Goal: Obtain resource: Obtain resource

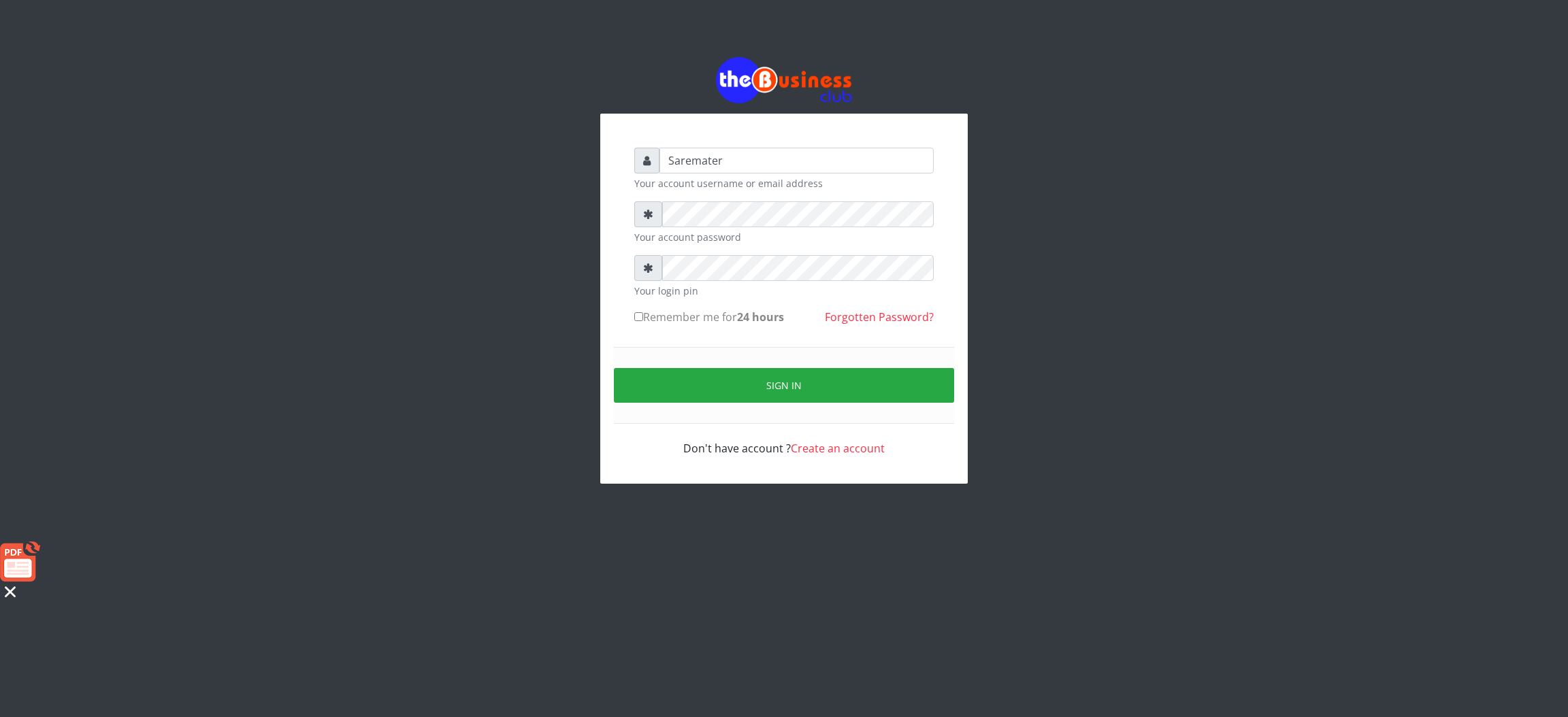
type input "Saremater"
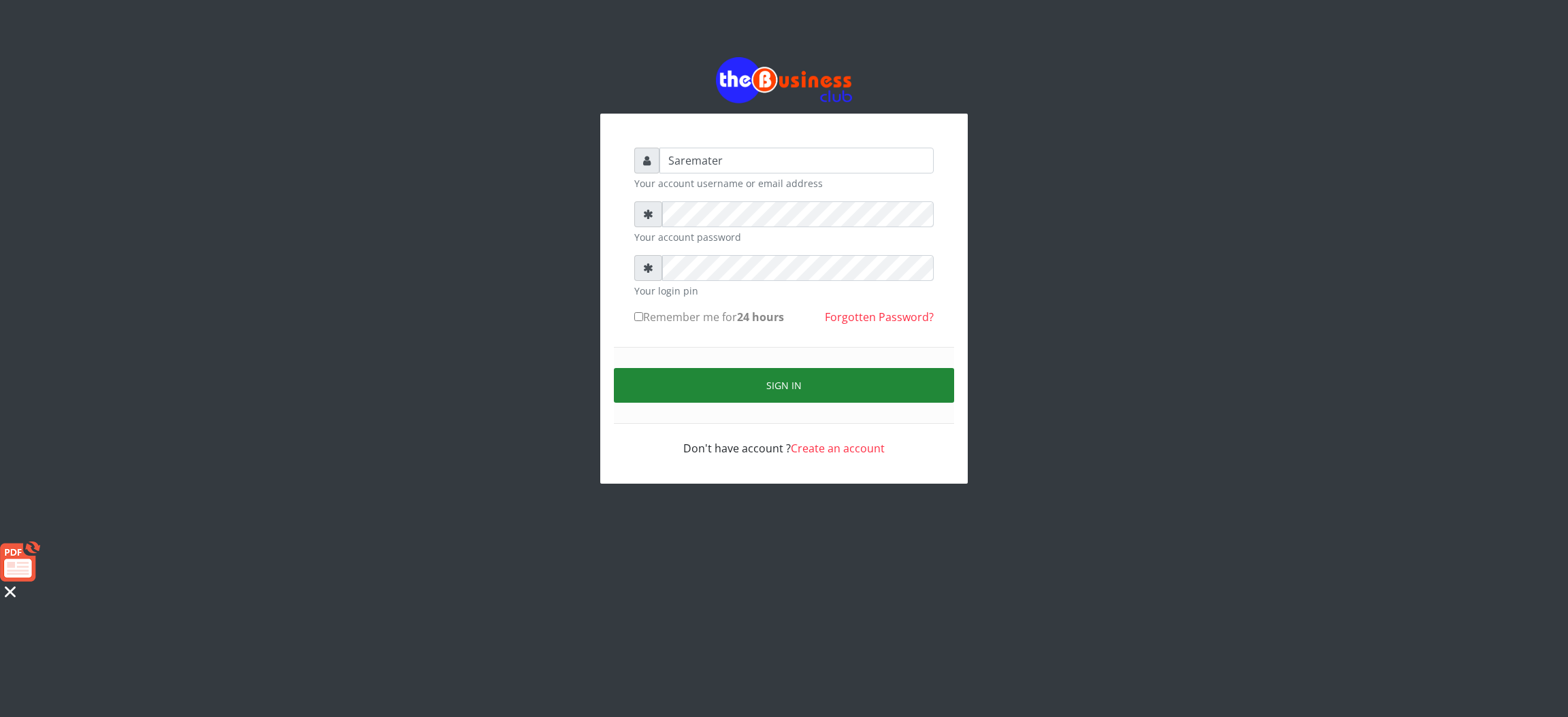
click at [781, 391] on button "Sign in" at bounding box center [784, 385] width 340 height 35
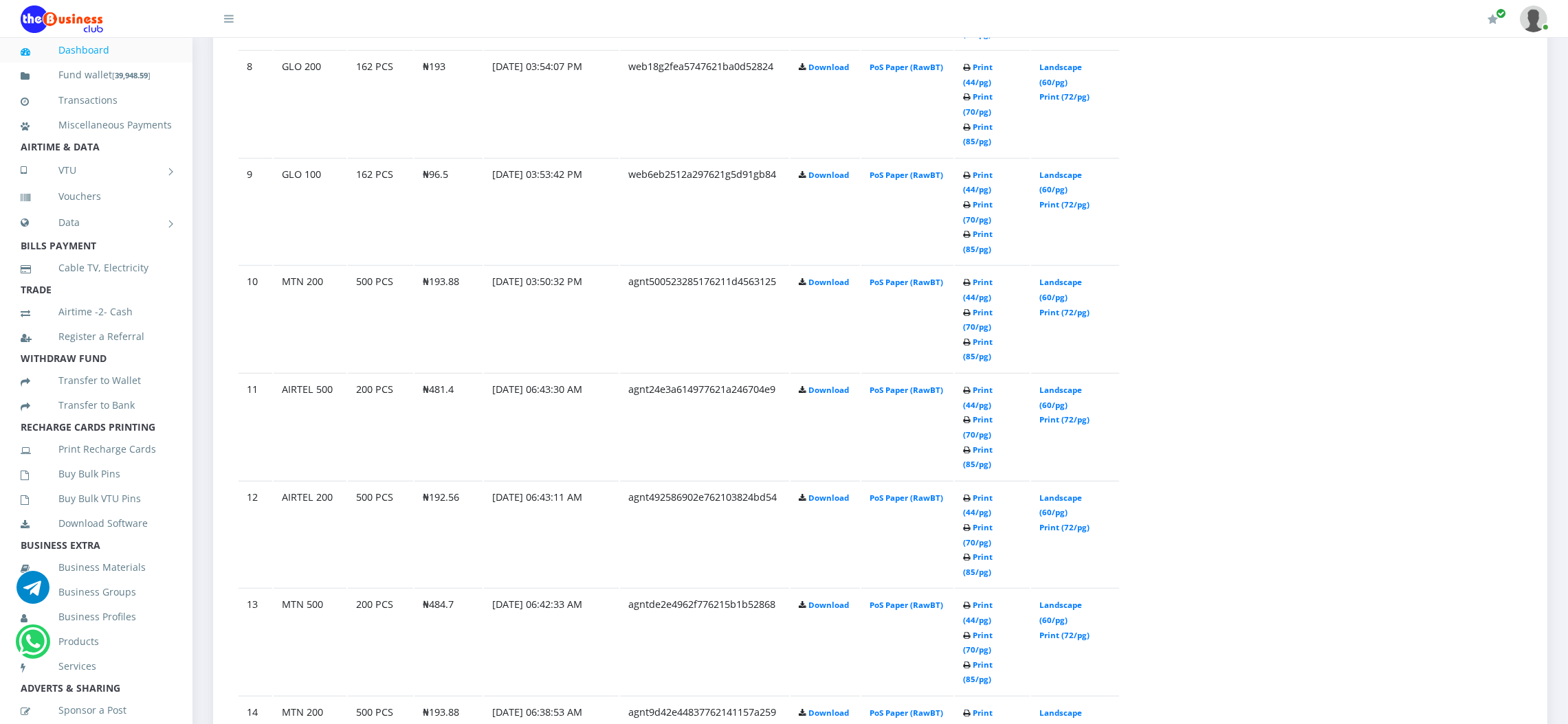
scroll to position [1653, 0]
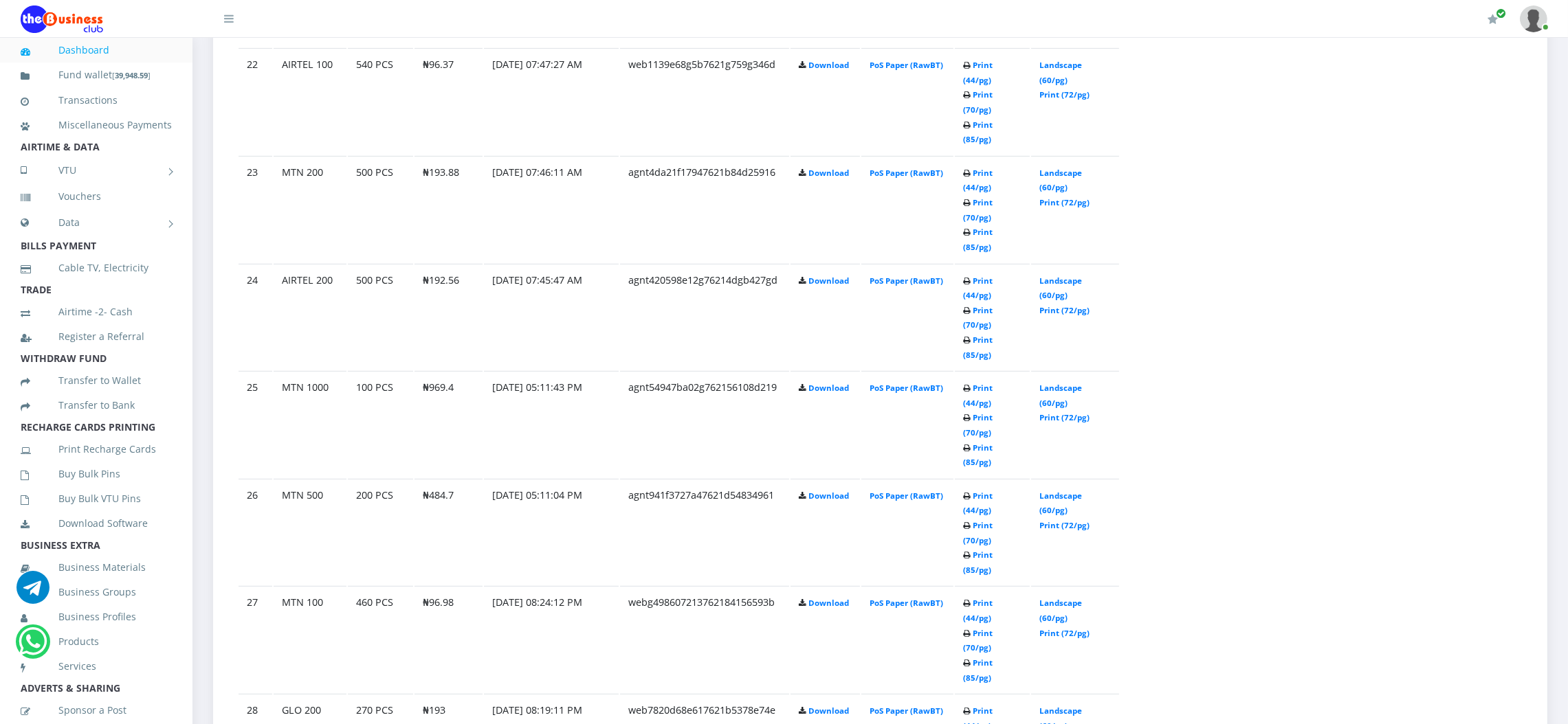
scroll to position [975, 0]
click at [1056, 493] on link "Landscape (60/pg)" at bounding box center [1061, 506] width 43 height 26
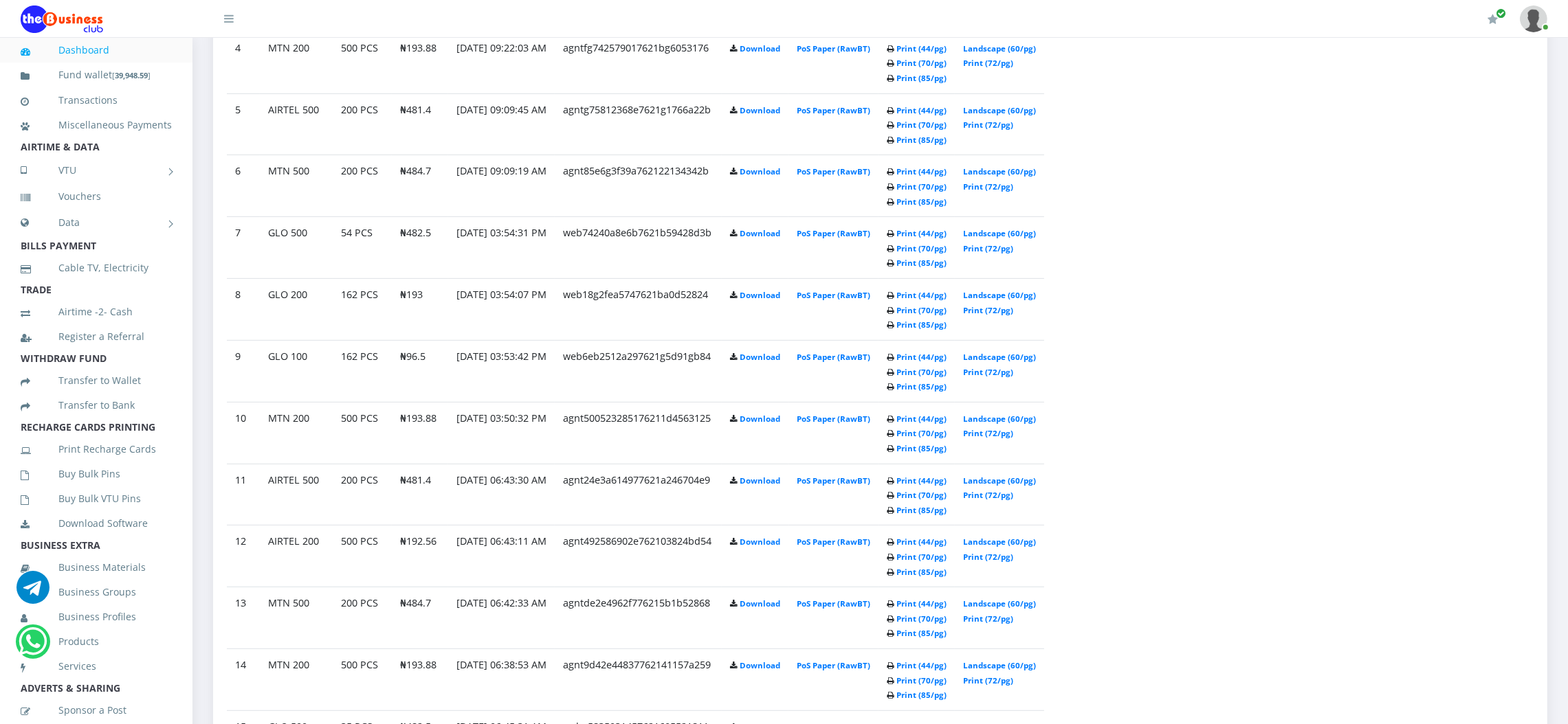
scroll to position [1033, 0]
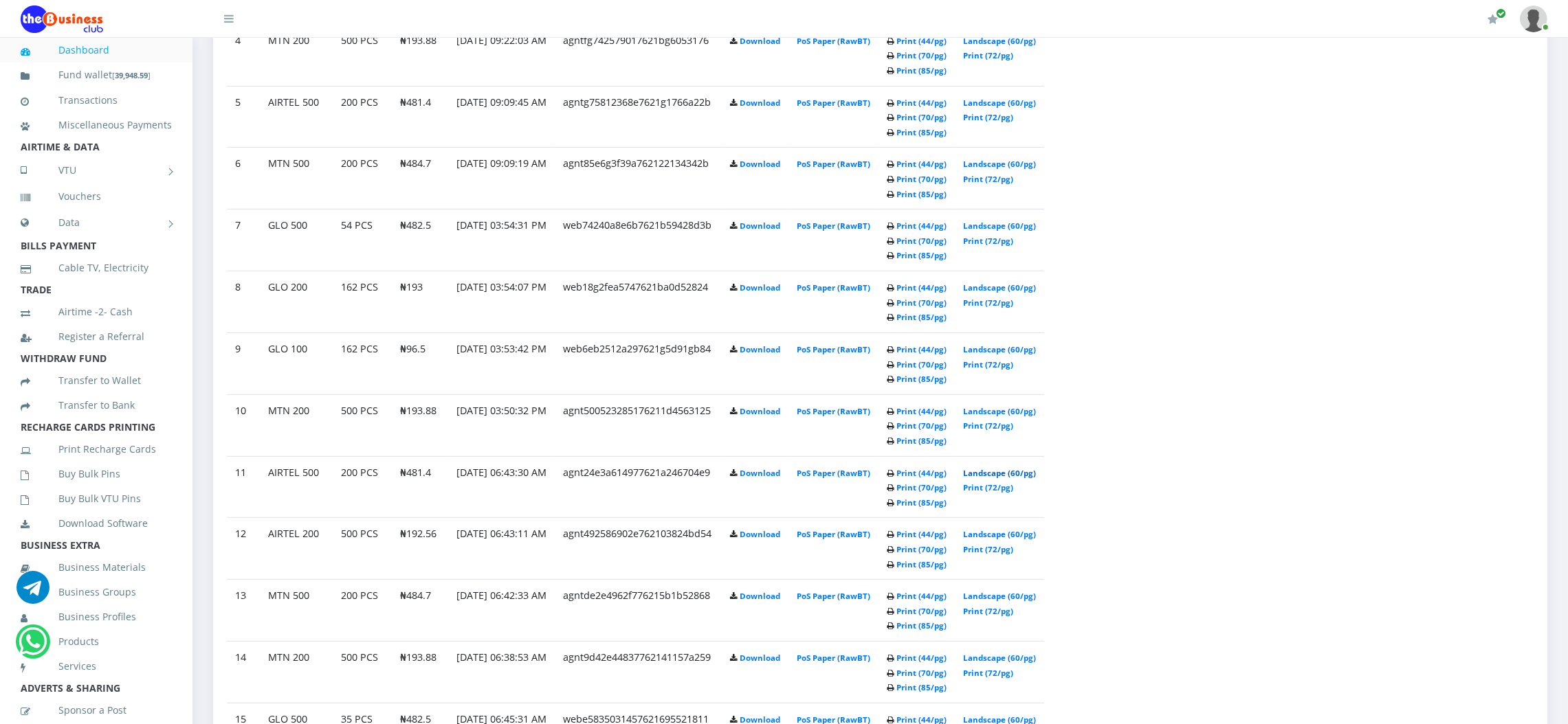
click at [1003, 476] on link "Landscape (60/pg)" at bounding box center [998, 473] width 73 height 10
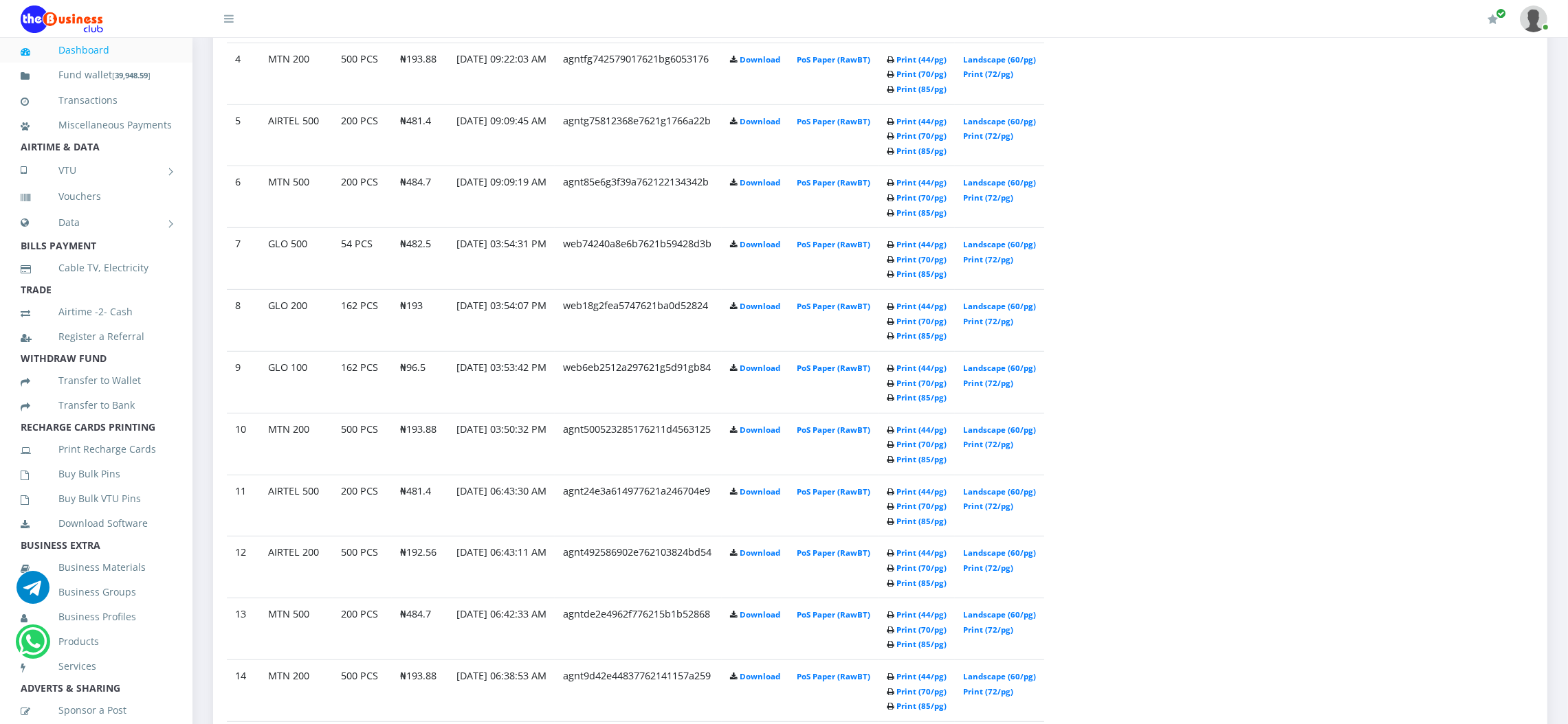
scroll to position [1023, 0]
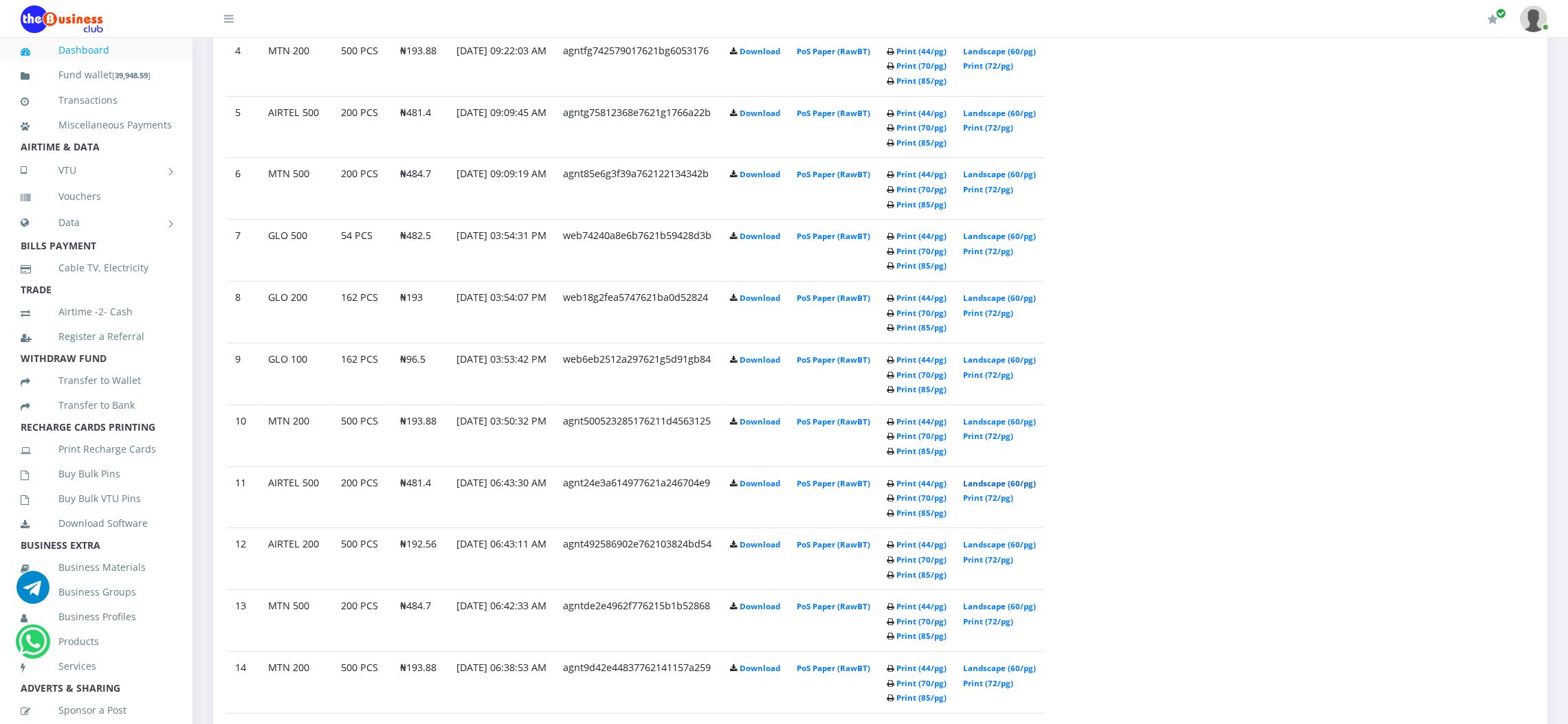
click at [1028, 482] on link "Landscape (60/pg)" at bounding box center [998, 483] width 73 height 10
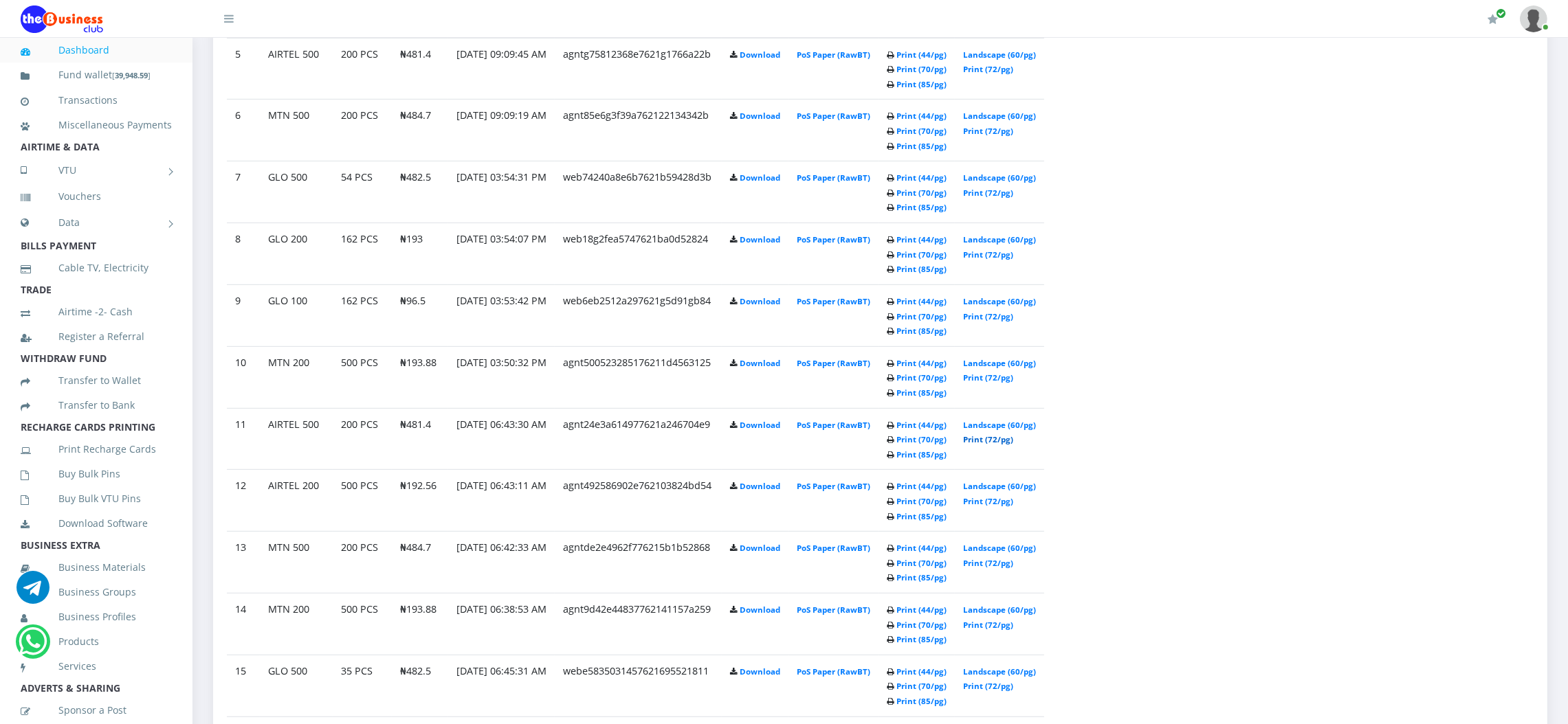
scroll to position [1023, 0]
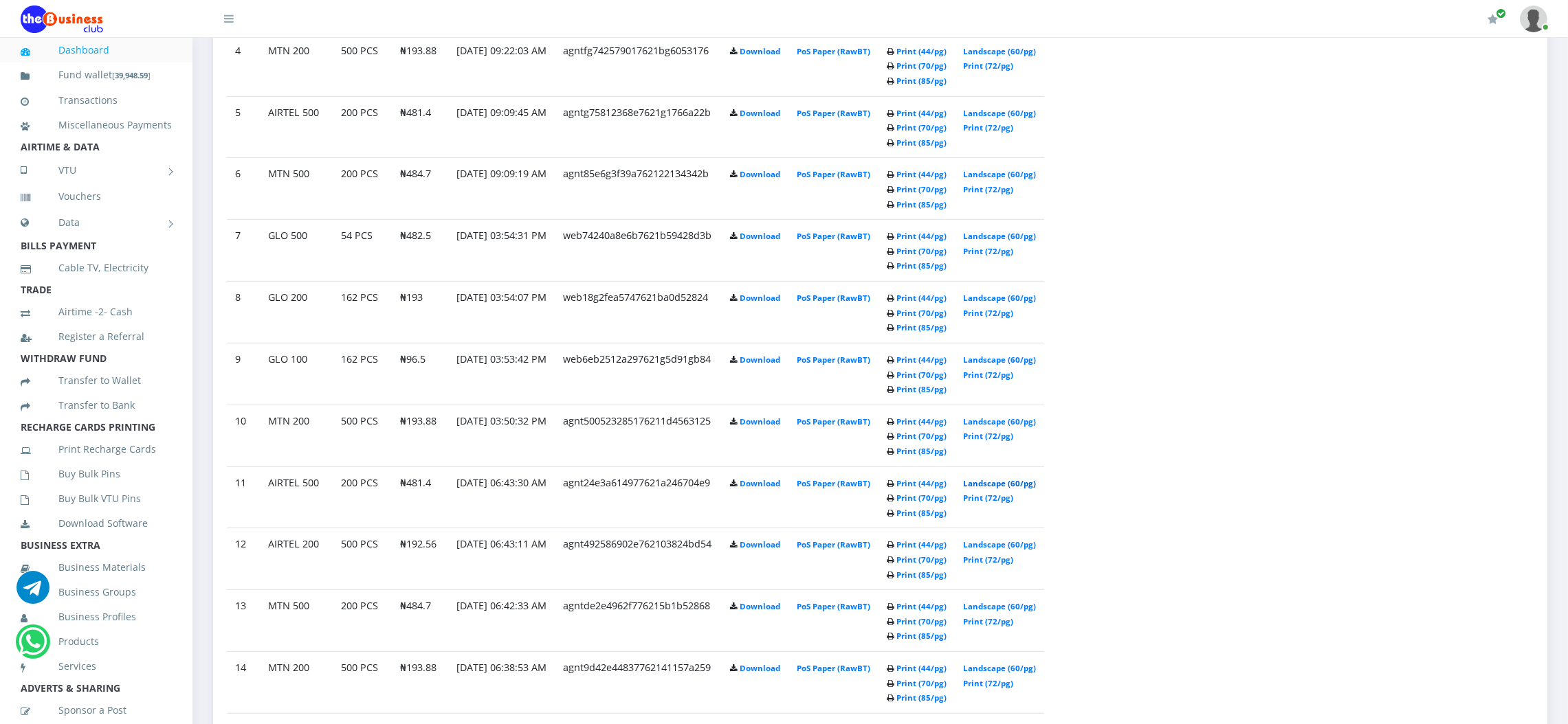
click at [1003, 485] on link "Landscape (60/pg)" at bounding box center [998, 483] width 73 height 10
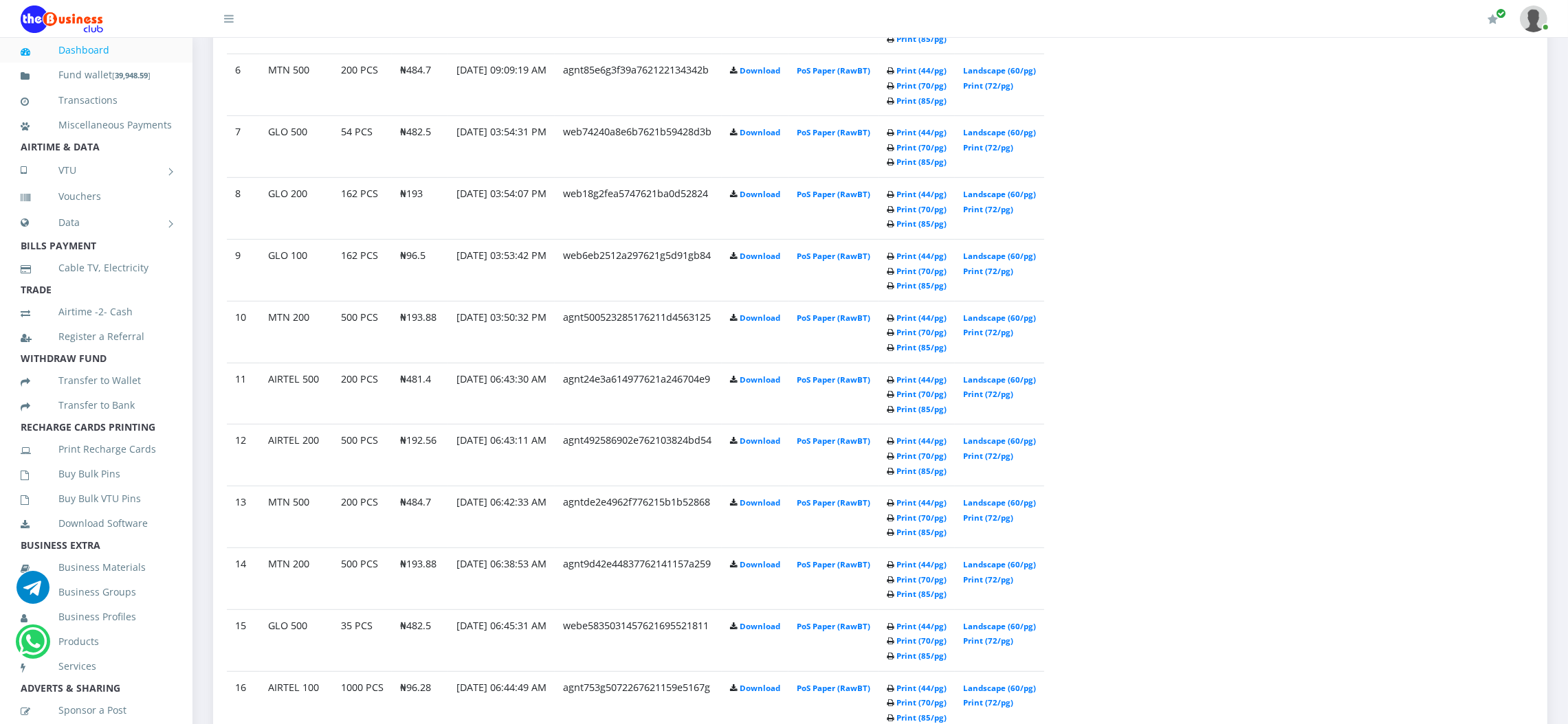
scroll to position [1132, 0]
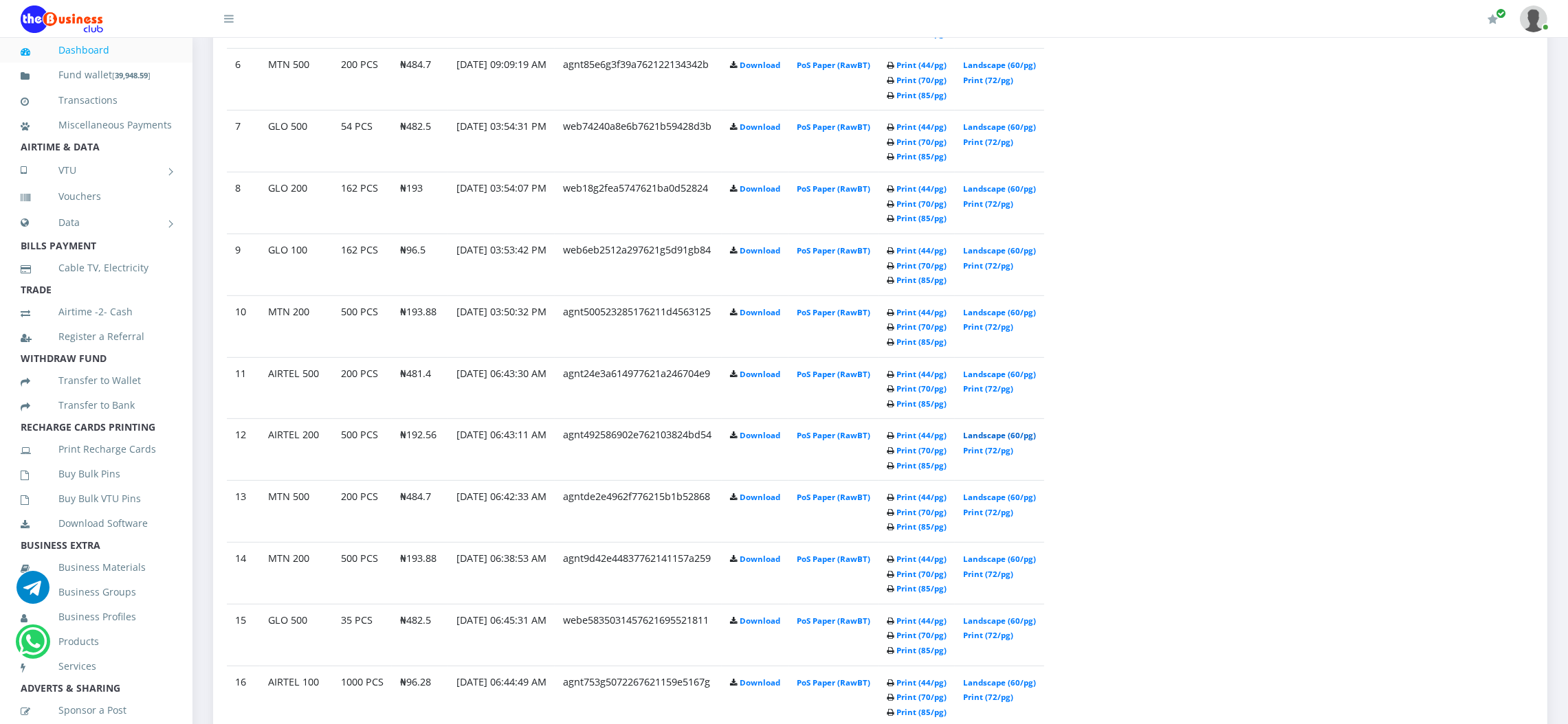
click at [1003, 439] on link "Landscape (60/pg)" at bounding box center [998, 435] width 73 height 10
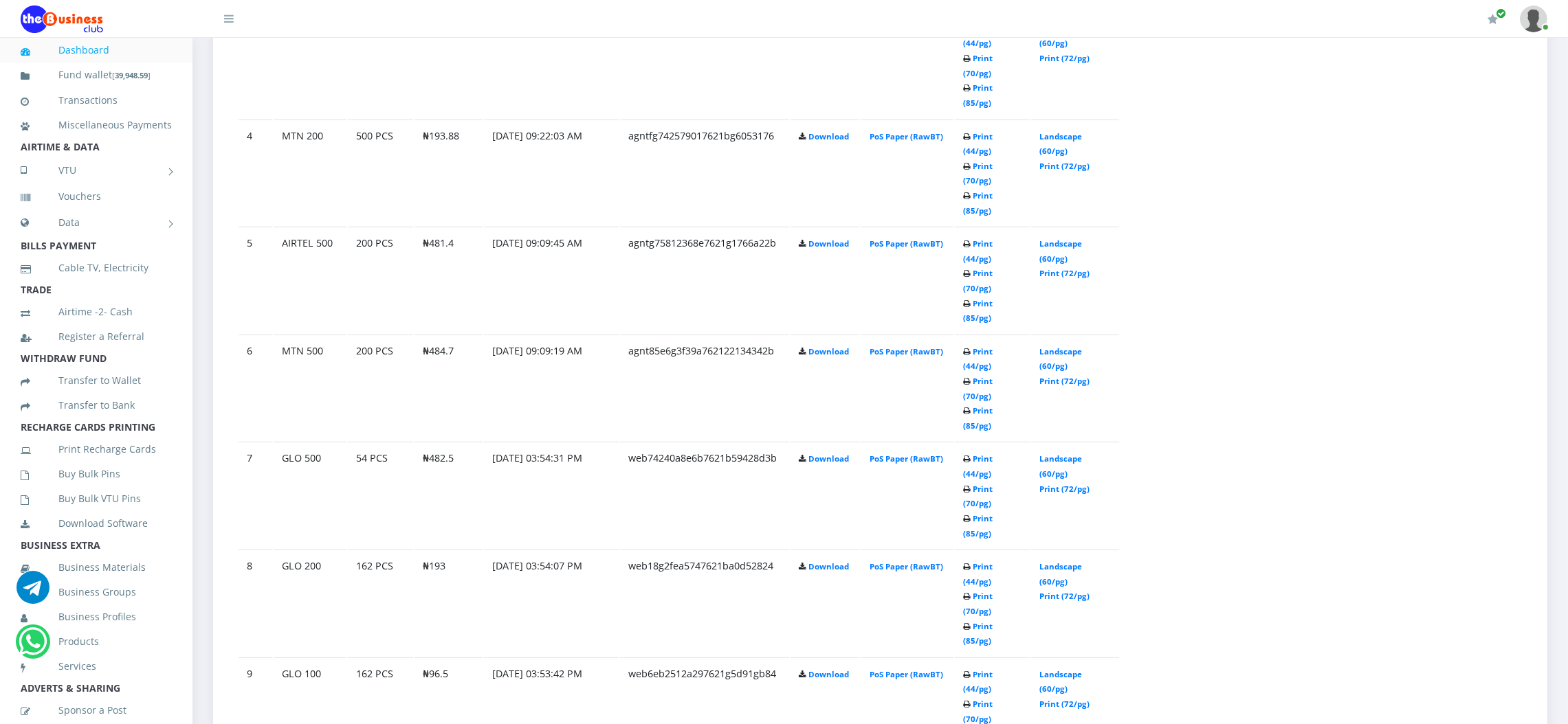
scroll to position [1132, 0]
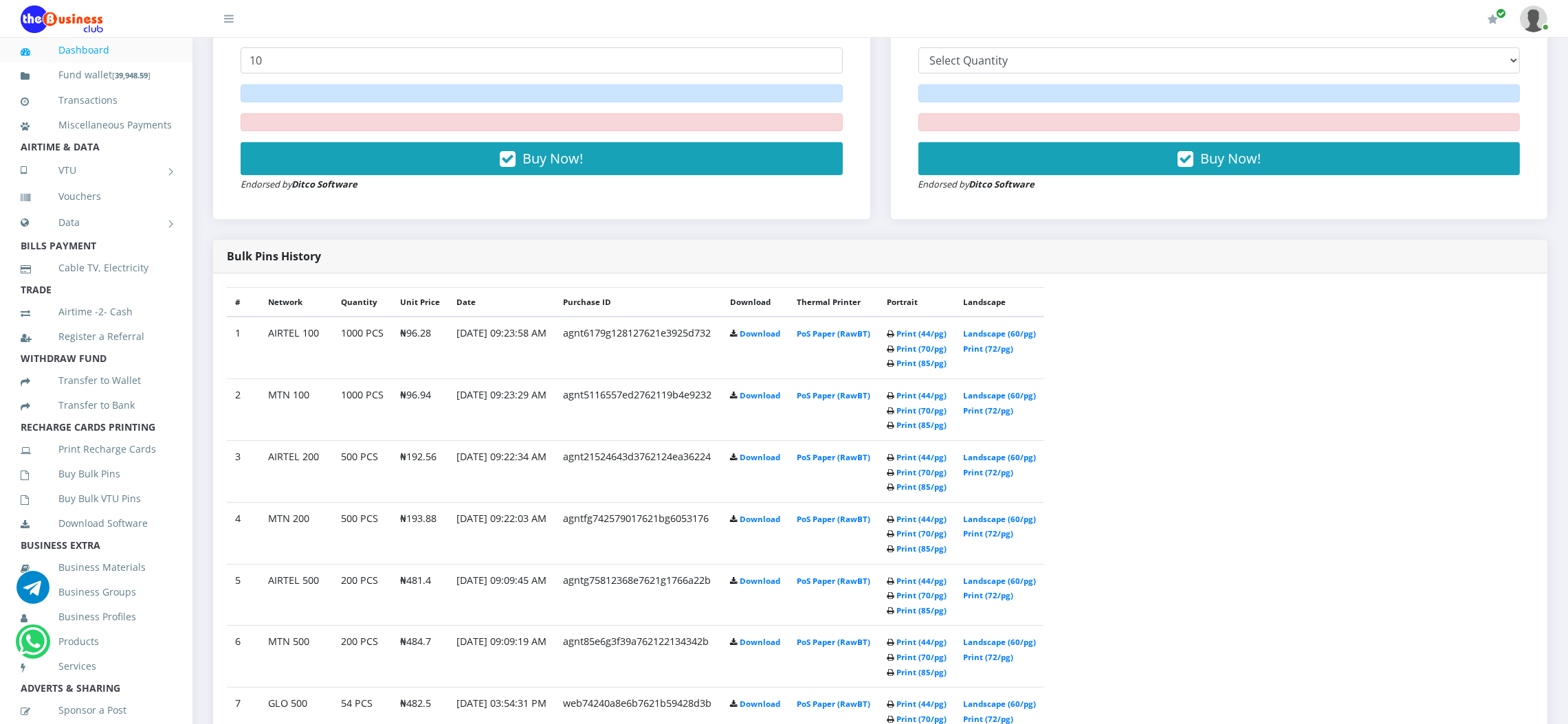
scroll to position [660, 0]
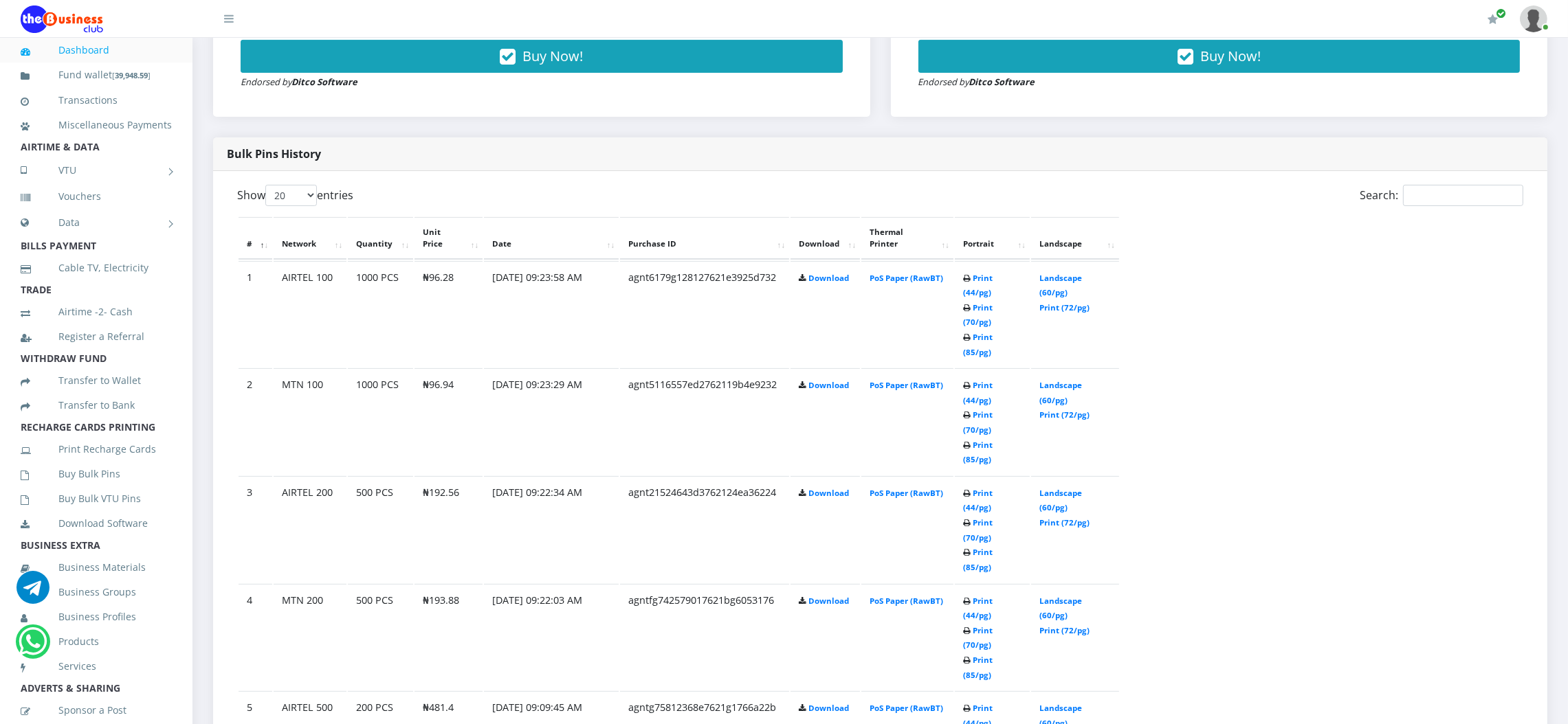
scroll to position [0, 0]
click at [1072, 272] on link "Landscape (60/pg)" at bounding box center [1061, 285] width 43 height 26
